Goal: Transaction & Acquisition: Purchase product/service

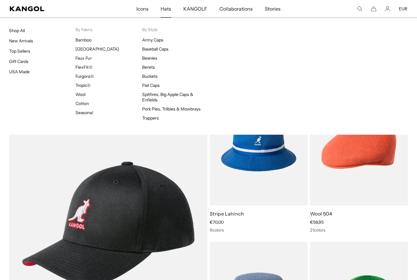
scroll to position [0, 125]
click at [15, 53] on link "Top Sellers" at bounding box center [19, 50] width 21 height 5
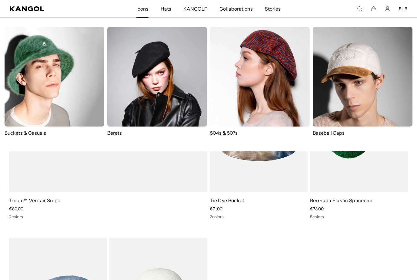
scroll to position [0, 125]
click at [266, 108] on img at bounding box center [260, 77] width 100 height 100
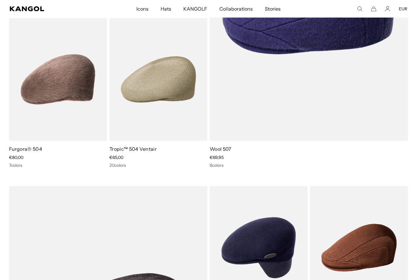
scroll to position [199, 0]
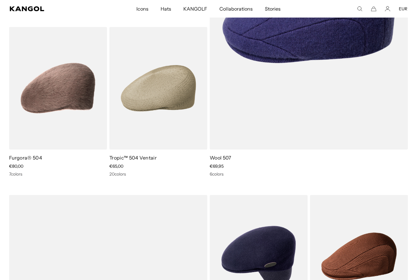
click at [0, 0] on img at bounding box center [0, 0] width 0 height 0
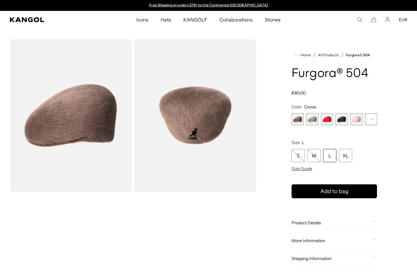
click at [329, 157] on div "L" at bounding box center [329, 155] width 13 height 13
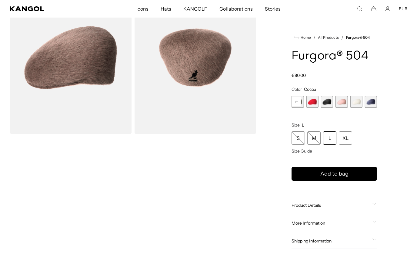
click at [370, 102] on span "7 of 7" at bounding box center [371, 102] width 12 height 12
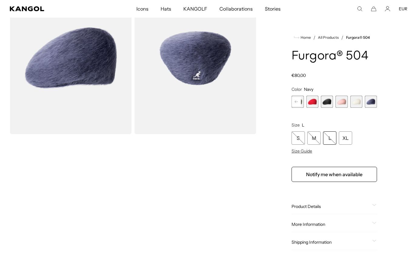
click at [328, 101] on span "4 of 7" at bounding box center [327, 102] width 12 height 12
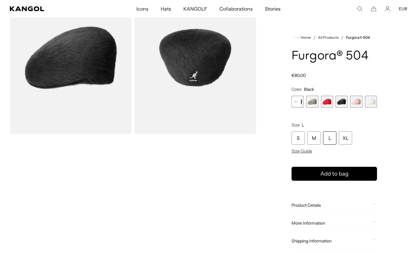
scroll to position [0, 125]
click at [316, 103] on span "2 of 7" at bounding box center [312, 102] width 12 height 12
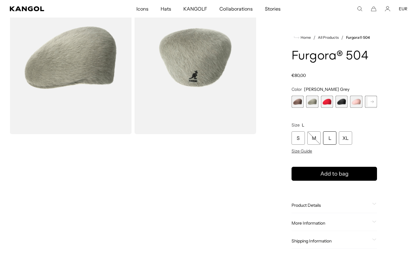
click at [299, 105] on span "1 of 7" at bounding box center [297, 102] width 12 height 12
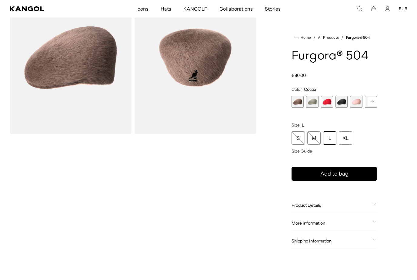
scroll to position [0, 125]
click at [370, 104] on rect at bounding box center [371, 101] width 9 height 9
click at [368, 103] on span "7 of 7" at bounding box center [371, 102] width 12 height 12
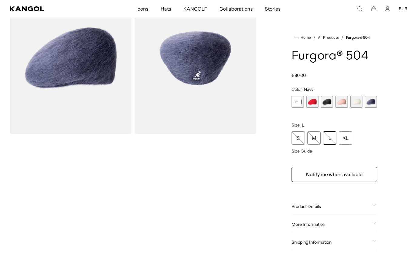
scroll to position [0, 125]
click at [327, 101] on span "4 of 7" at bounding box center [327, 102] width 12 height 12
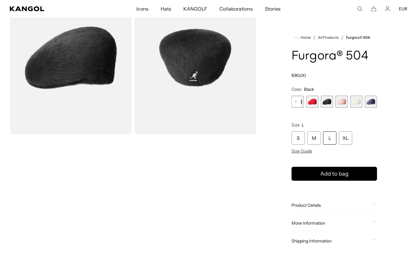
click at [357, 102] on span "6 of 7" at bounding box center [356, 102] width 12 height 12
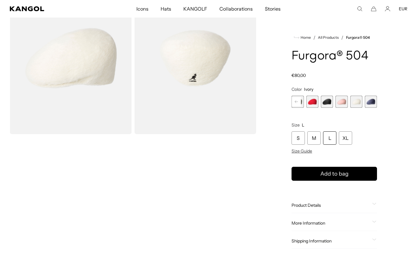
scroll to position [0, 125]
click at [315, 102] on span "2 of 7" at bounding box center [312, 102] width 12 height 12
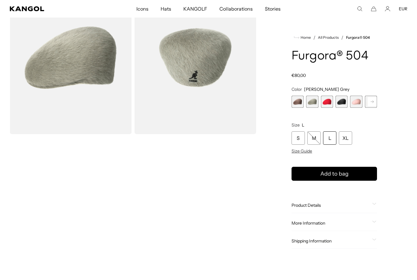
click at [296, 102] on span "1 of 7" at bounding box center [297, 102] width 12 height 12
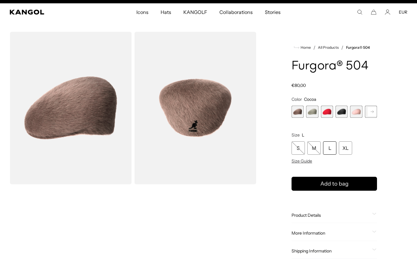
click at [341, 114] on span "4 of 7" at bounding box center [341, 112] width 12 height 12
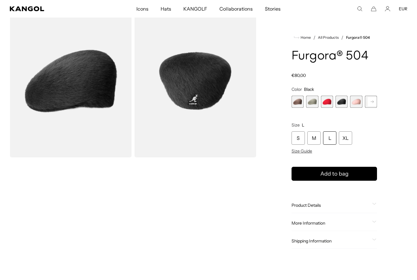
scroll to position [0, 125]
